Goal: Information Seeking & Learning: Learn about a topic

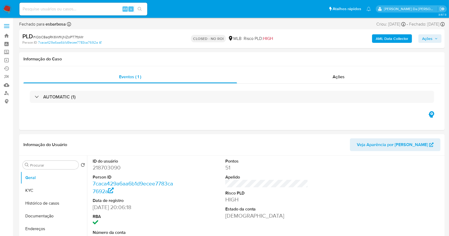
select select "10"
click at [7, 8] on img at bounding box center [7, 9] width 9 height 9
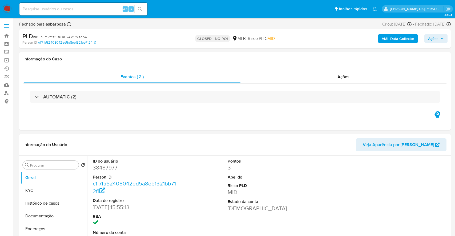
select select "10"
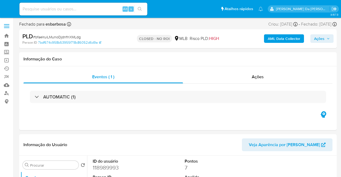
select select "10"
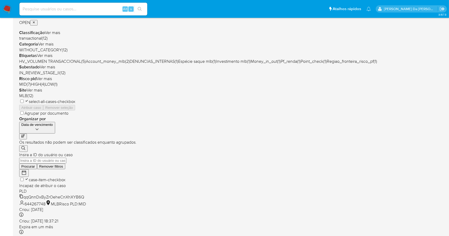
scroll to position [6, 0]
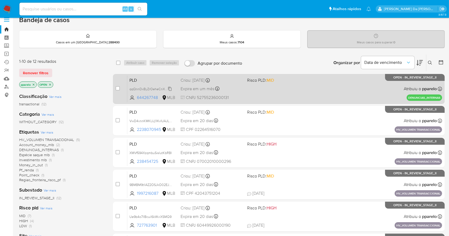
click at [169, 89] on span "qqQnnDxByZrOeheCnXhXYB6Q" at bounding box center [153, 89] width 48 height 6
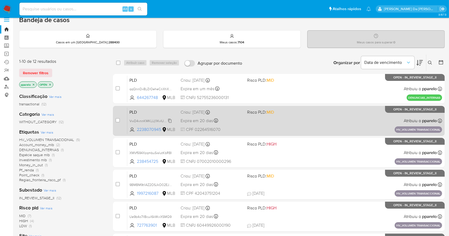
click at [171, 120] on span "VwD4vnnKMKLUj1IKvIUAJLPo" at bounding box center [150, 121] width 43 height 6
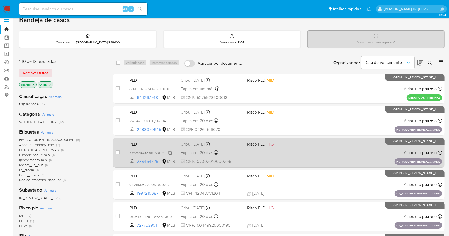
click at [171, 153] on span "XMVf594XzqmbuSisIutKbRBI" at bounding box center [150, 153] width 42 height 6
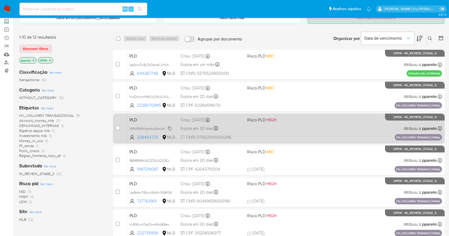
scroll to position [42, 0]
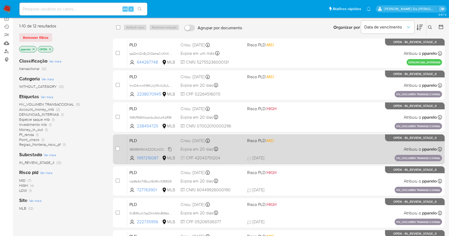
click at [169, 147] on span "9BMBM9tllAZ2OSJkO02EJ0a0" at bounding box center [152, 149] width 46 height 6
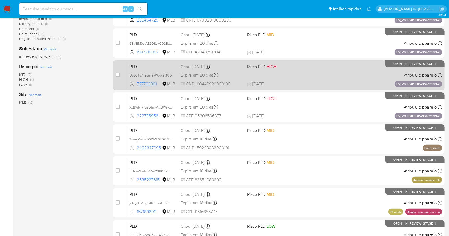
scroll to position [148, 0]
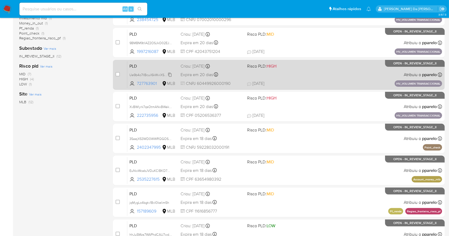
click at [171, 74] on span "Ue9b4o7llBcuiI6kWviXSMQ9" at bounding box center [150, 75] width 42 height 6
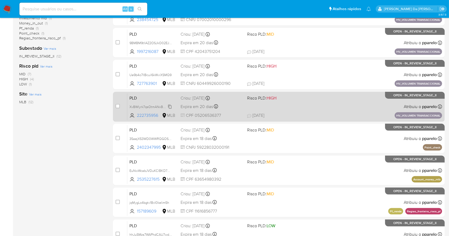
click at [171, 108] on span "XvBWlyrk7qsOtmANxBWakCoi" at bounding box center [151, 107] width 45 height 6
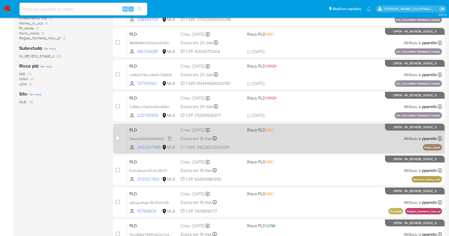
click at [169, 139] on span "35aejX53WD0WWRQGOSAwYqdR" at bounding box center [154, 139] width 51 height 6
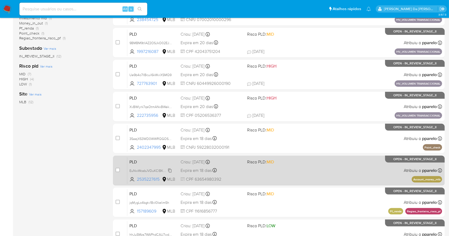
click at [169, 171] on span "EuNwWcabJVDuKClBKD7Hkom5" at bounding box center [153, 171] width 48 height 6
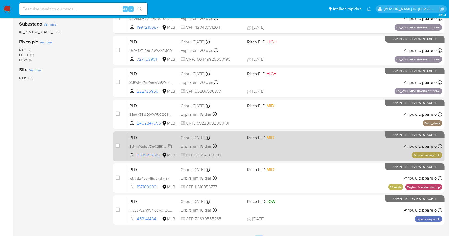
scroll to position [184, 0]
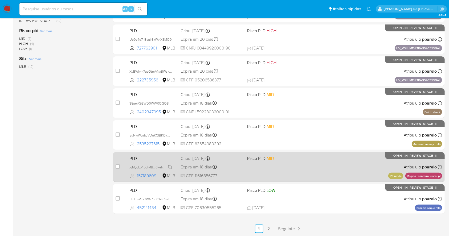
click at [171, 167] on icon at bounding box center [170, 167] width 4 height 4
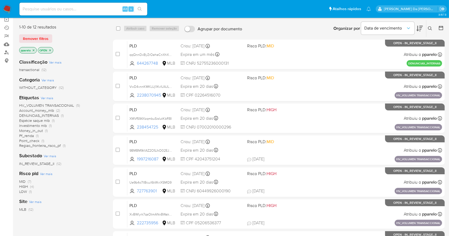
scroll to position [0, 0]
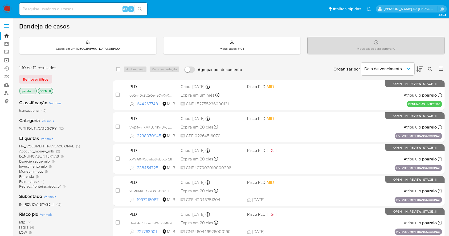
click at [6, 60] on link "Operações em massa" at bounding box center [31, 60] width 63 height 8
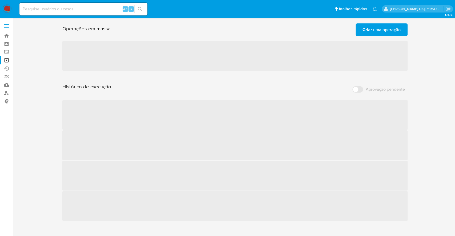
click at [372, 31] on span "Criar uma operação" at bounding box center [381, 30] width 38 height 12
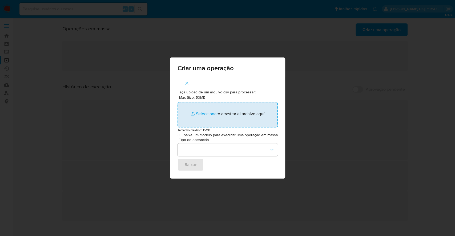
click at [201, 110] on input "Max Size: 50MB Seleccionar archivos" at bounding box center [227, 115] width 100 height 26
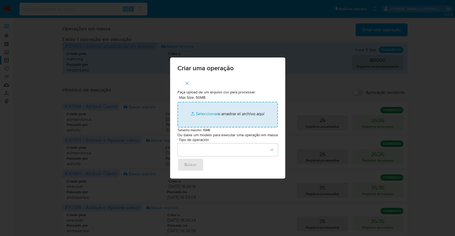
type input "C:\fakepath\ASSIGN_CASE.csv"
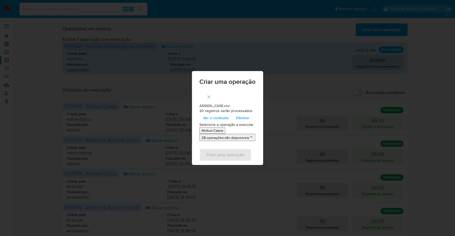
click at [221, 117] on span "Ver o conteúdo" at bounding box center [216, 117] width 26 height 7
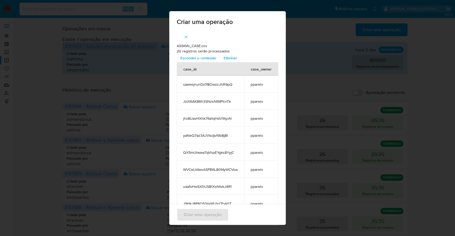
click at [203, 58] on span "Esconder o conteúdo" at bounding box center [198, 57] width 36 height 7
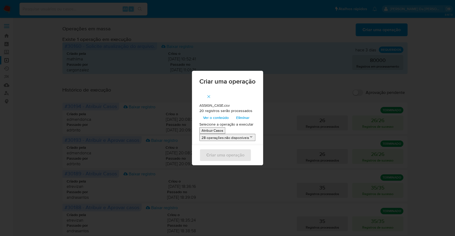
click at [214, 132] on p "Atribuir Casos" at bounding box center [212, 130] width 22 height 5
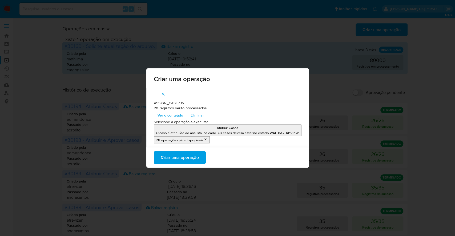
click at [189, 159] on span "Criar uma operação" at bounding box center [180, 158] width 38 height 12
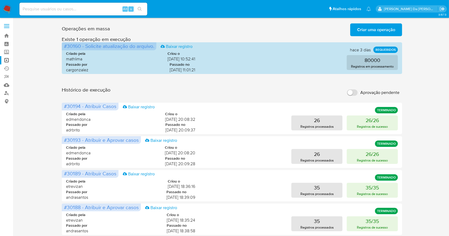
click at [6, 9] on img at bounding box center [7, 9] width 9 height 9
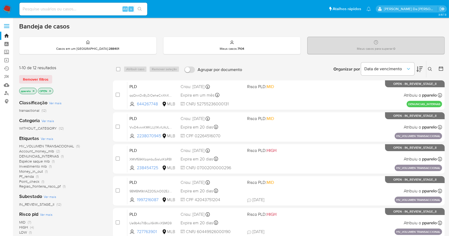
click at [109, 10] on input at bounding box center [83, 9] width 128 height 7
paste input "5PUrQSwun7MrYsXjtmrxVmOO"
type input "5PUrQSwun7MrYsXjtmrxVmOO"
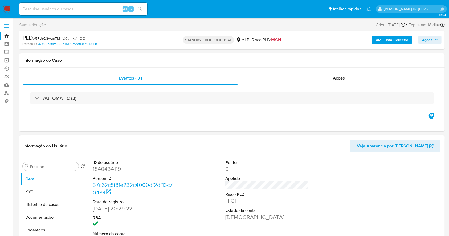
select select "10"
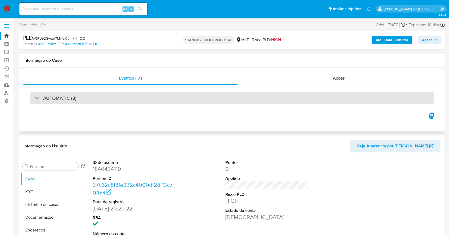
click at [63, 100] on h3 "AUTOMATIC (3)" at bounding box center [59, 98] width 33 height 6
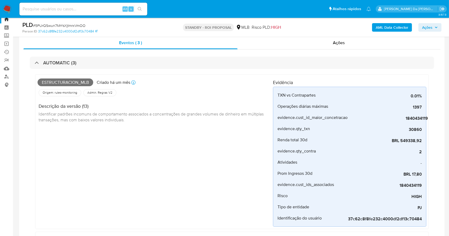
scroll to position [524, 0]
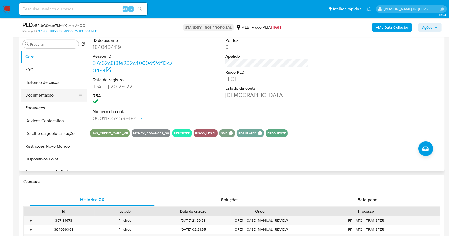
click at [40, 97] on button "Documentação" at bounding box center [52, 95] width 62 height 13
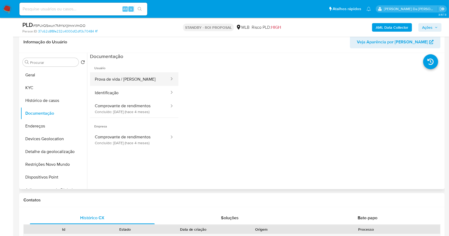
scroll to position [489, 0]
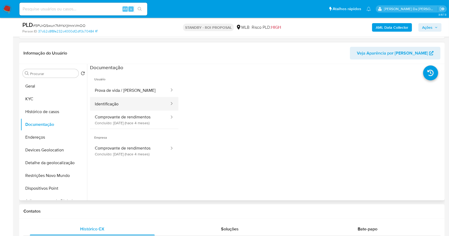
click at [127, 99] on button "Identificação" at bounding box center [130, 104] width 80 height 14
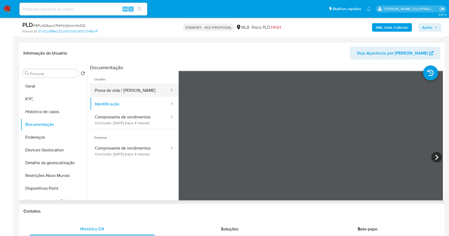
click at [138, 91] on button "Prova de vida / [PERSON_NAME]" at bounding box center [130, 91] width 80 height 14
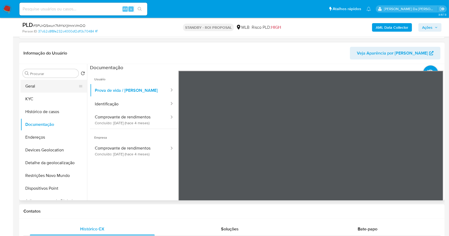
click at [47, 86] on button "Geral" at bounding box center [52, 86] width 62 height 13
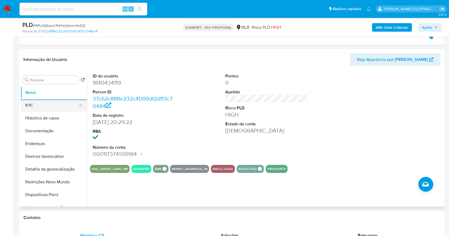
click at [63, 104] on button "KYC" at bounding box center [52, 105] width 62 height 13
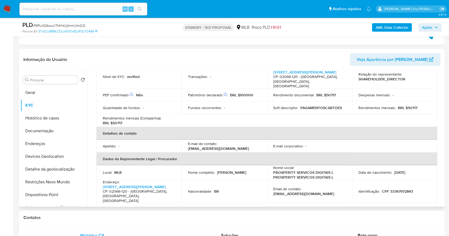
scroll to position [118, 0]
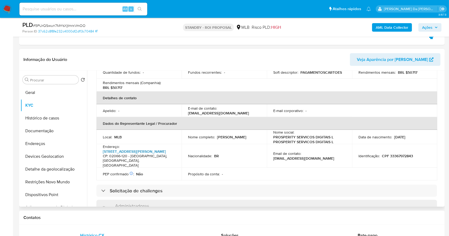
click at [156, 149] on link "Rua Pedra Sabão 290, Vila Guilherme" at bounding box center [134, 151] width 63 height 5
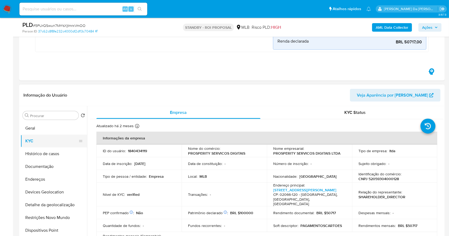
scroll to position [453, 0]
drag, startPoint x: 48, startPoint y: 167, endPoint x: 51, endPoint y: 164, distance: 3.8
click at [47, 167] on button "Documentação" at bounding box center [52, 166] width 62 height 13
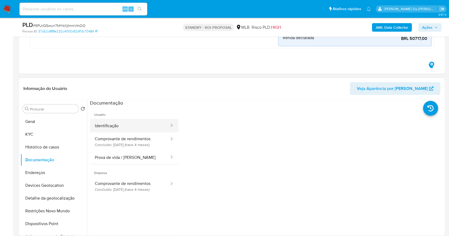
click at [146, 126] on button "Identificação" at bounding box center [130, 126] width 80 height 14
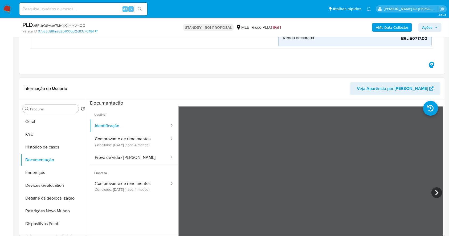
click at [134, 166] on span "Empresa" at bounding box center [134, 171] width 88 height 13
click at [142, 159] on button "Prova de vida / [PERSON_NAME]" at bounding box center [130, 158] width 80 height 14
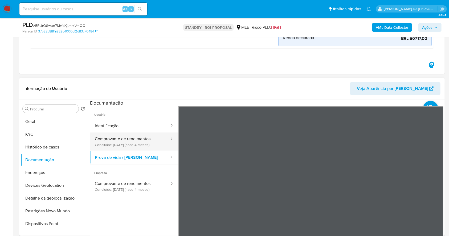
click at [139, 143] on button "Comprovante de rendimentos Concluído: 14/05/2025 (hace 4 meses)" at bounding box center [130, 142] width 80 height 18
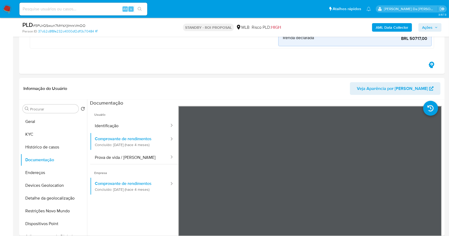
click at [105, 15] on div "Alt s" at bounding box center [83, 9] width 128 height 13
click at [108, 10] on input at bounding box center [83, 9] width 128 height 7
paste input "uxV7bG095MTWLSSfjqfyqi8x"
type input "uxV7bG095MTWLSSfjqfyqi8x"
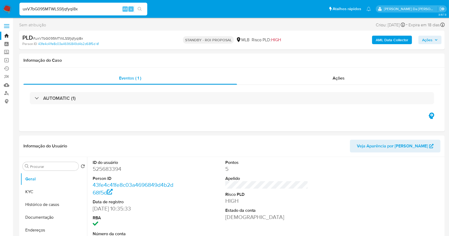
select select "10"
click at [35, 193] on button "KYC" at bounding box center [52, 192] width 62 height 13
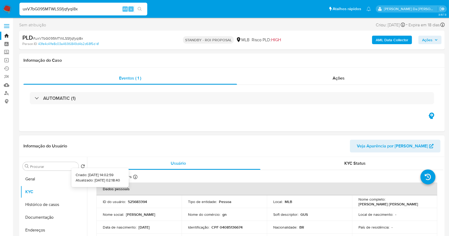
click at [135, 176] on icon at bounding box center [135, 177] width 4 height 4
click at [53, 176] on button "Geral" at bounding box center [52, 179] width 62 height 13
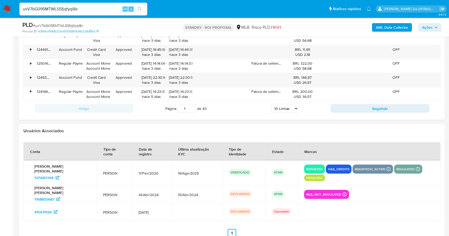
scroll to position [32, 0]
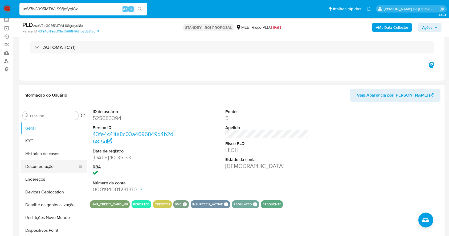
click at [46, 167] on button "Documentação" at bounding box center [52, 166] width 62 height 13
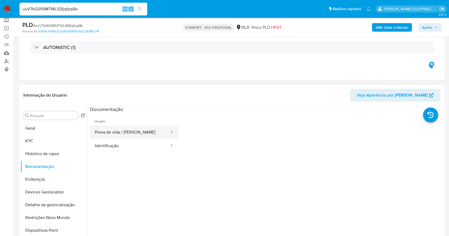
click at [119, 134] on button "Prova de vida / [PERSON_NAME]" at bounding box center [130, 133] width 80 height 14
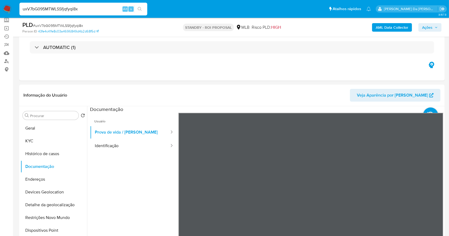
click at [103, 3] on div "uxV7bG095MTWLSSfjqfyqi8x Alt s" at bounding box center [83, 9] width 128 height 13
click at [101, 8] on input "uxV7bG095MTWLSSfjqfyqi8x" at bounding box center [83, 9] width 128 height 7
click at [101, 7] on input "uxV7bG095MTWLSSfjqfyqi8x" at bounding box center [83, 9] width 128 height 7
click at [99, 9] on input "uxV7bG095MTWLSSfjqfyqi8x" at bounding box center [83, 9] width 128 height 7
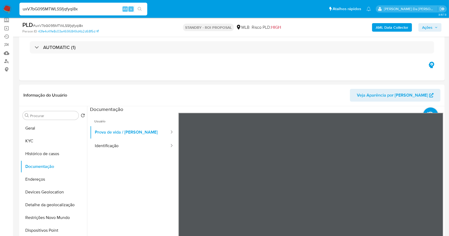
click at [99, 9] on input "uxV7bG095MTWLSSfjqfyqi8x" at bounding box center [83, 9] width 128 height 7
paste input "hF9RV8FXP3nH4aCVhA2wpaCN"
type input "hF9RV8FXP3nH4aCVhA2wpaCN"
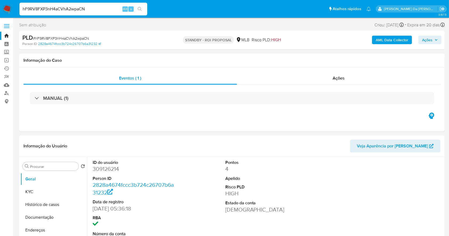
select select "10"
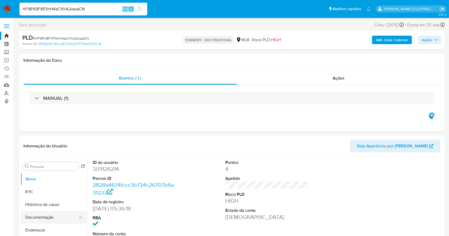
click at [44, 218] on button "Documentação" at bounding box center [52, 217] width 62 height 13
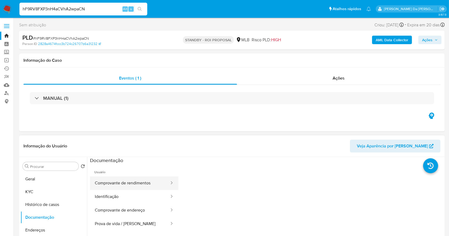
click at [148, 186] on button "Comprovante de rendimentos" at bounding box center [130, 184] width 80 height 14
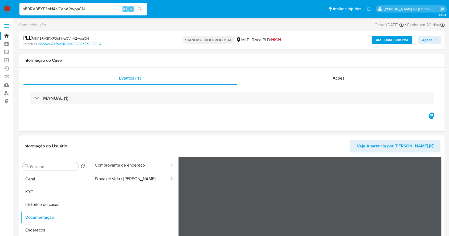
scroll to position [46, 0]
click at [143, 176] on button "Prova de vida / [PERSON_NAME]" at bounding box center [130, 178] width 80 height 14
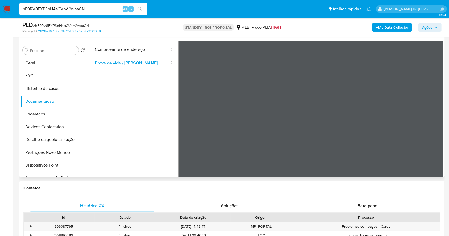
scroll to position [0, 0]
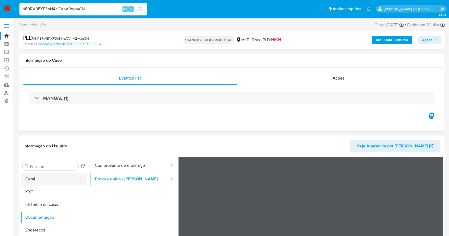
click at [49, 180] on button "Geral" at bounding box center [52, 179] width 62 height 13
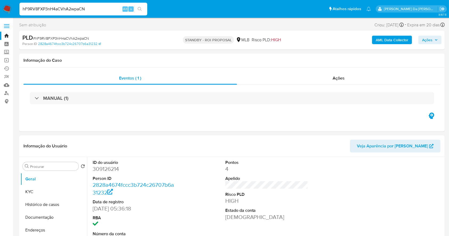
scroll to position [122, 0]
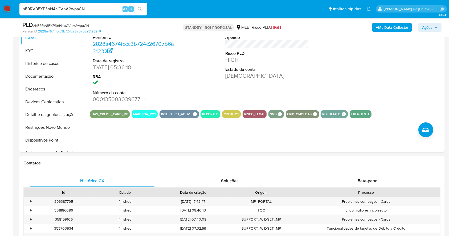
click at [102, 9] on input "hF9RV8FXP3nH4aCVhA2wpaCN" at bounding box center [83, 9] width 128 height 7
paste input "VDjVDCuet9a1RUcxzT9Awse"
type input "VDjVDCuet9a1RUcxzT9AwseN"
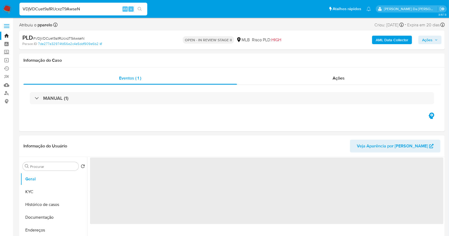
select select "10"
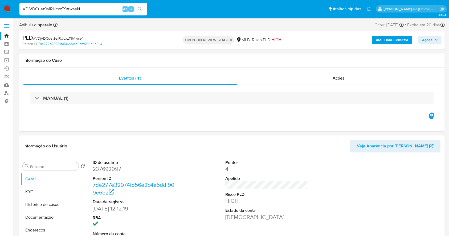
scroll to position [122, 0]
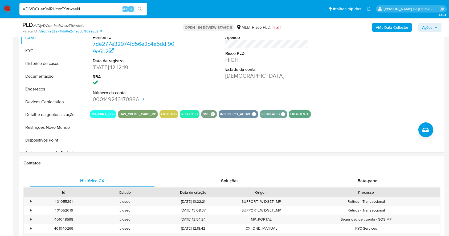
click at [111, 9] on input "VDjVDCuet9a1RUcxzT9AwseN" at bounding box center [83, 9] width 128 height 7
paste input "QX5mUtwwa7qVhpEYgks8YyjC"
type input "QX5mUtwwa7qVhpEYgks8YyjC"
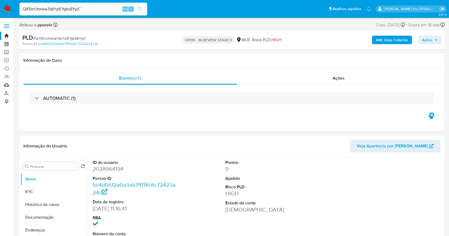
select select "10"
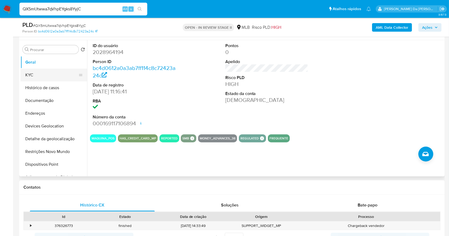
scroll to position [87, 0]
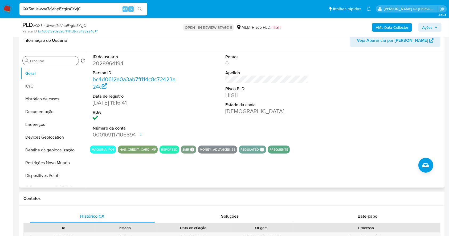
click at [53, 61] on input "Procurar" at bounding box center [53, 61] width 46 height 5
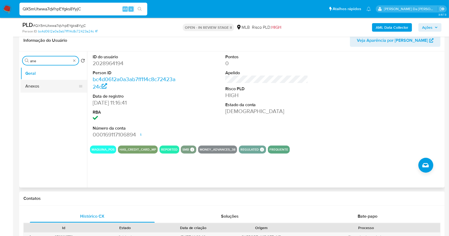
type input "ane"
click at [44, 86] on button "Anexos" at bounding box center [52, 86] width 62 height 13
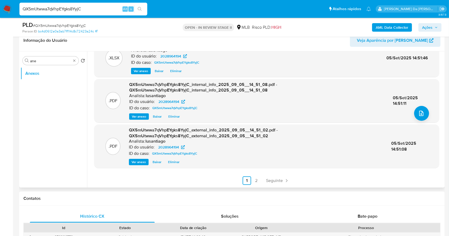
scroll to position [158, 0]
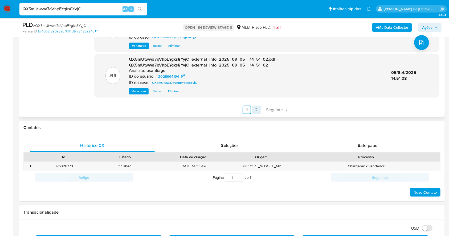
click at [254, 108] on link "2" at bounding box center [256, 110] width 9 height 9
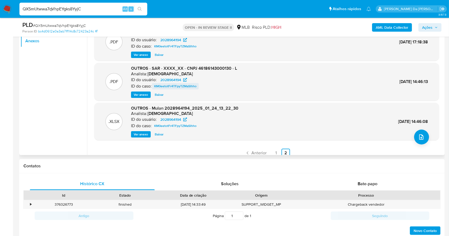
scroll to position [87, 0]
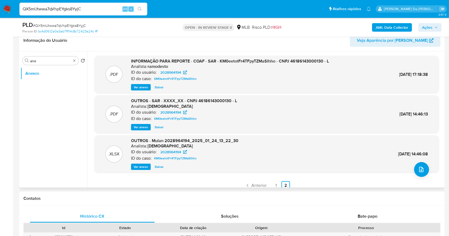
click at [145, 88] on span "Ver anexo" at bounding box center [141, 87] width 14 height 5
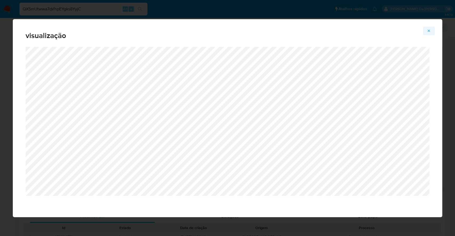
click at [427, 31] on icon "Attachment preview" at bounding box center [429, 31] width 4 height 4
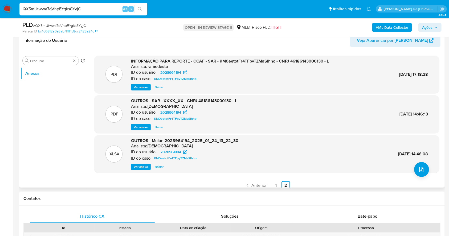
drag, startPoint x: 75, startPoint y: 60, endPoint x: 65, endPoint y: 67, distance: 12.0
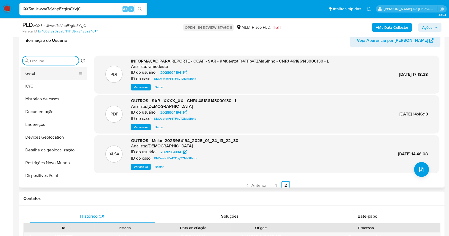
click at [45, 74] on button "Geral" at bounding box center [52, 73] width 62 height 13
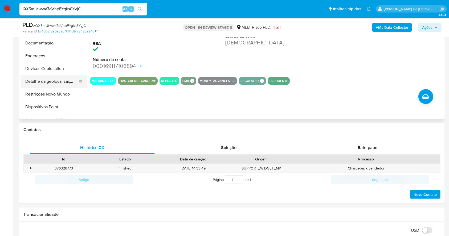
scroll to position [49, 0]
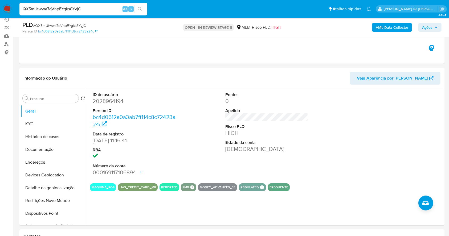
click at [99, 10] on input "QX5mUtwwa7qVhpEYgks8YyjC" at bounding box center [83, 9] width 128 height 7
paste input "uaafxHwSX0US81XxNtvkJ4Rf"
type input "uaafxHwSX0US81XxNtvkJ4Rf"
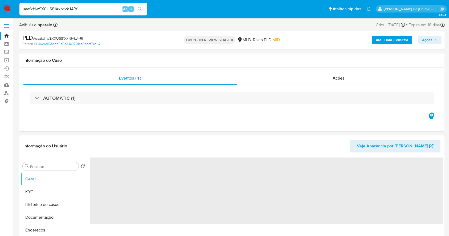
select select "10"
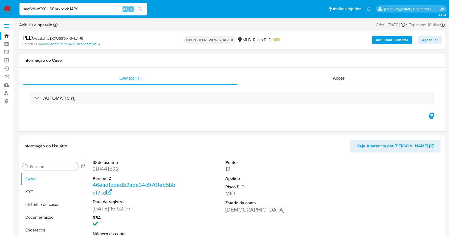
select select "10"
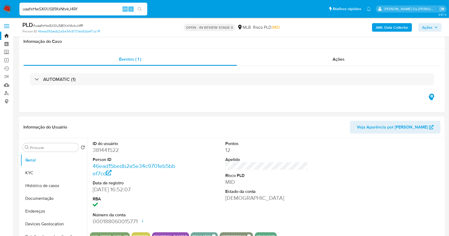
scroll to position [122, 0]
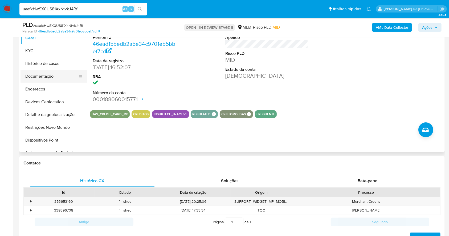
click at [52, 75] on button "Documentação" at bounding box center [52, 76] width 62 height 13
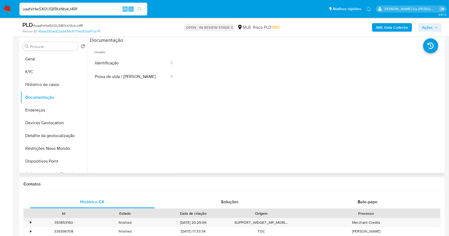
scroll to position [87, 0]
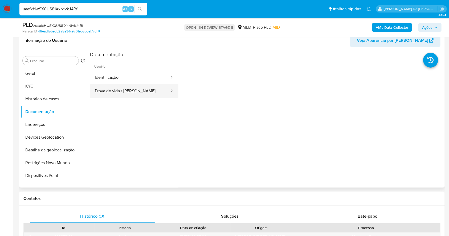
click at [116, 87] on button "Prova de vida / [PERSON_NAME]" at bounding box center [130, 91] width 80 height 14
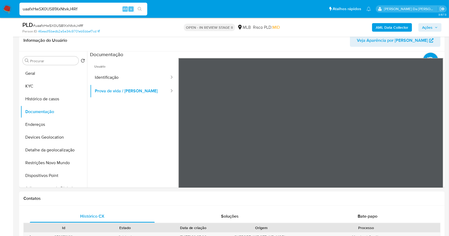
click at [92, 9] on input "uaafxHwSX0US81XxNtvkJ4Rf" at bounding box center [83, 9] width 128 height 7
paste input "feRuKfWjSBrIiB6t12OkTtFY"
type input "feRuKfWjSBrIiB6t12OkTtFY"
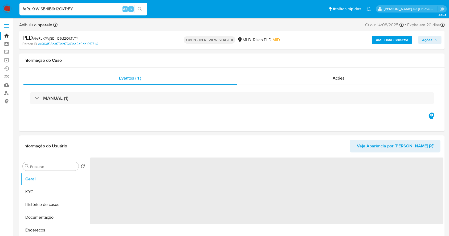
select select "10"
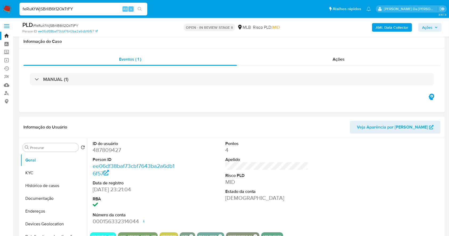
scroll to position [122, 0]
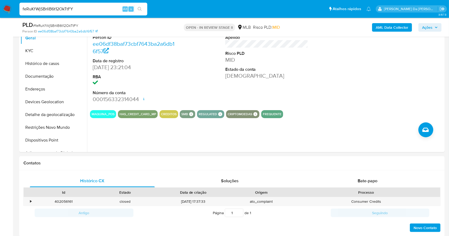
click at [89, 9] on input "feRuKfWjSBrIiB6t12OkTtFY" at bounding box center [83, 9] width 128 height 7
paste input "J9HkJ8PKO53ilxWU1rCEykYZ"
type input "J9HkJ8PKO53ilxWU1rCEykYZ"
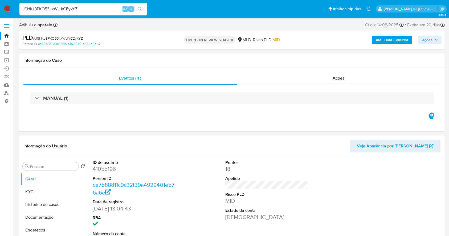
select select "10"
click at [185, 92] on div "MANUAL (1)" at bounding box center [231, 98] width 417 height 27
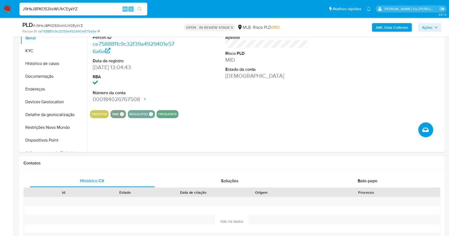
scroll to position [769, 0]
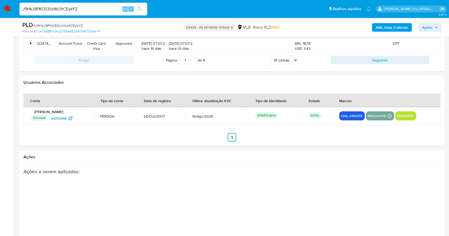
click at [72, 7] on input "J9HkJ8PKO53ilxWU1rCEykYZ" at bounding box center [83, 9] width 128 height 7
paste input "4Ks7HiUysMQnjZXon5meCh15"
type input "4Ks7HiUysMQnjZXon5meCh15"
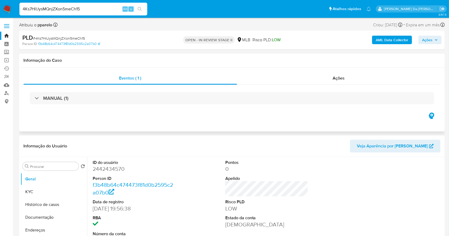
select select "10"
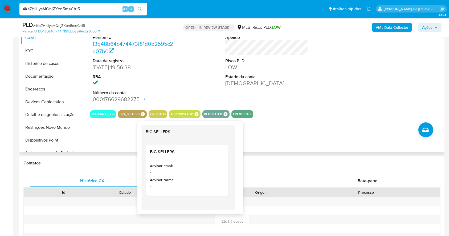
click at [143, 115] on icon at bounding box center [143, 114] width 4 height 4
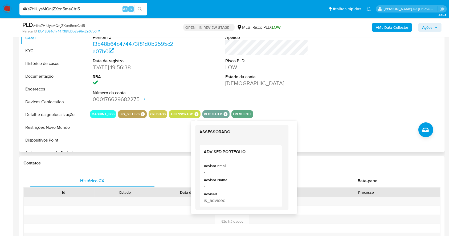
click at [195, 114] on icon at bounding box center [197, 114] width 4 height 4
click at [197, 113] on icon at bounding box center [197, 114] width 4 height 4
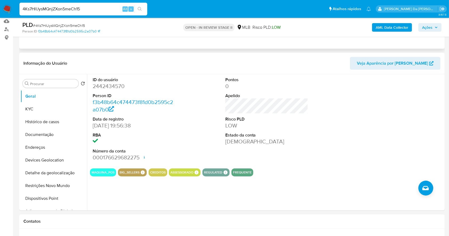
scroll to position [16, 0]
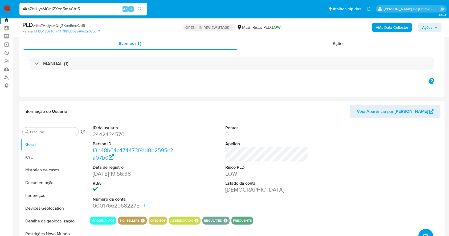
click at [116, 136] on dd "2442434570" at bounding box center [134, 134] width 83 height 7
copy dd "2442434570"
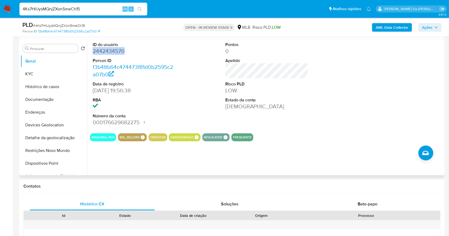
scroll to position [122, 0]
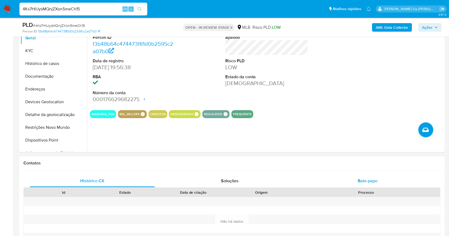
click at [370, 185] on div "Bate-papo" at bounding box center [367, 181] width 125 height 13
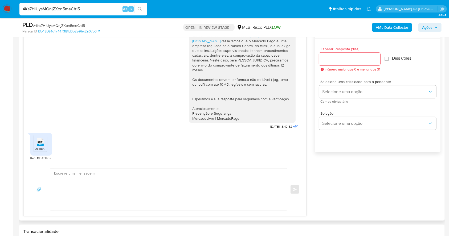
scroll to position [300, 0]
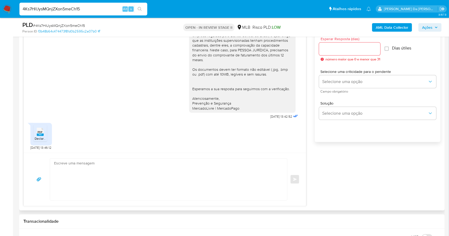
click at [38, 132] on span "PDF" at bounding box center [40, 132] width 5 height 3
click at [42, 136] on icon "PDF" at bounding box center [40, 131] width 7 height 9
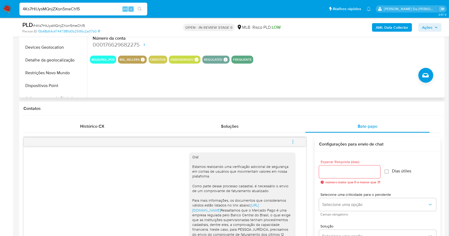
scroll to position [158, 0]
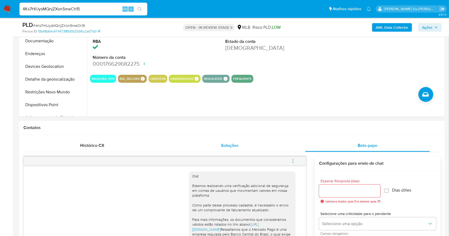
click at [222, 148] on span "Soluções" at bounding box center [230, 146] width 18 height 6
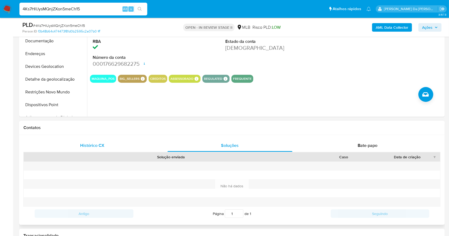
click at [94, 148] on span "Histórico CX" at bounding box center [92, 146] width 24 height 6
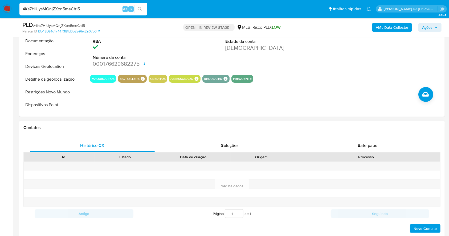
scroll to position [193, 0]
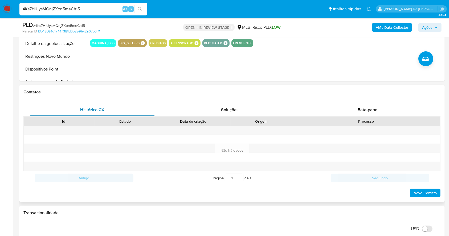
click at [102, 112] on span "Histórico CX" at bounding box center [92, 110] width 24 height 6
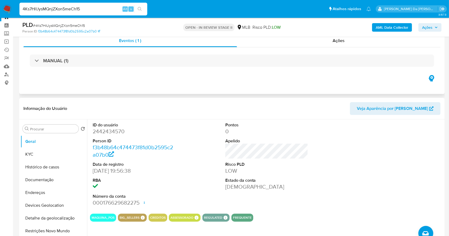
scroll to position [0, 0]
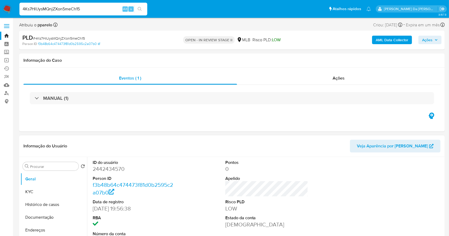
click at [122, 166] on dd "2442434570" at bounding box center [134, 168] width 83 height 7
copy dd "2442434570"
click at [57, 167] on input "Procurar" at bounding box center [53, 166] width 46 height 5
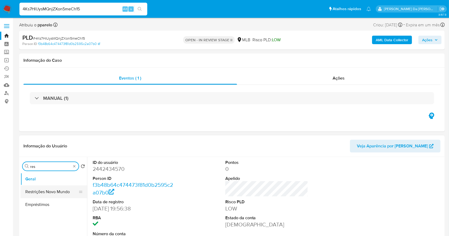
type input "res"
click at [56, 192] on button "Restrições Novo Mundo" at bounding box center [52, 192] width 62 height 13
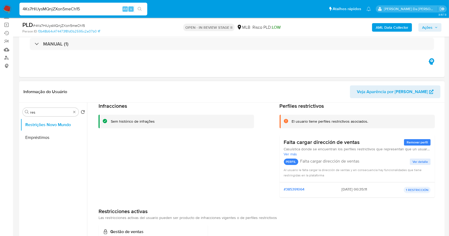
scroll to position [35, 0]
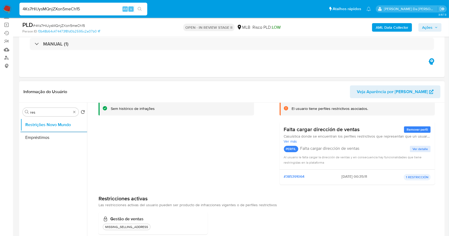
click at [295, 141] on span "Ver más" at bounding box center [357, 141] width 147 height 5
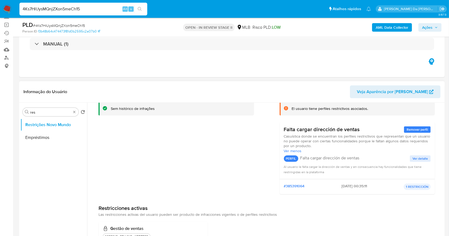
click at [324, 142] on span "Casuística donde se encuentran los perfiles restrictivos que representan que un…" at bounding box center [357, 141] width 147 height 14
click at [325, 142] on span "Casuística donde se encuentran los perfiles restrictivos que representan que un…" at bounding box center [357, 141] width 147 height 14
click at [299, 149] on span "Ver menos" at bounding box center [357, 151] width 147 height 5
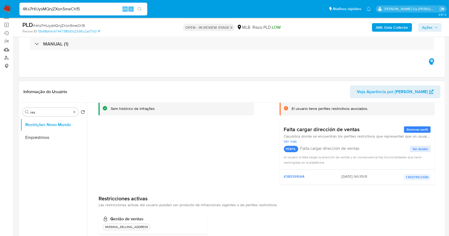
click at [290, 143] on span "Ver más" at bounding box center [357, 141] width 147 height 5
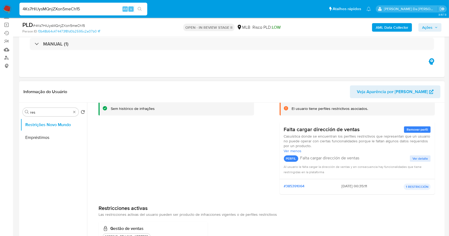
click at [284, 169] on span "Al usuario le falta cargar la dirección de ventas y en consecuencia hay funcion…" at bounding box center [353, 170] width 138 height 10
drag, startPoint x: 284, startPoint y: 169, endPoint x: 314, endPoint y: 172, distance: 30.3
click at [314, 172] on span "Al usuario le falta cargar la dirección de ventas y en consecuencia hay funcion…" at bounding box center [353, 170] width 138 height 10
